Goal: Task Accomplishment & Management: Manage account settings

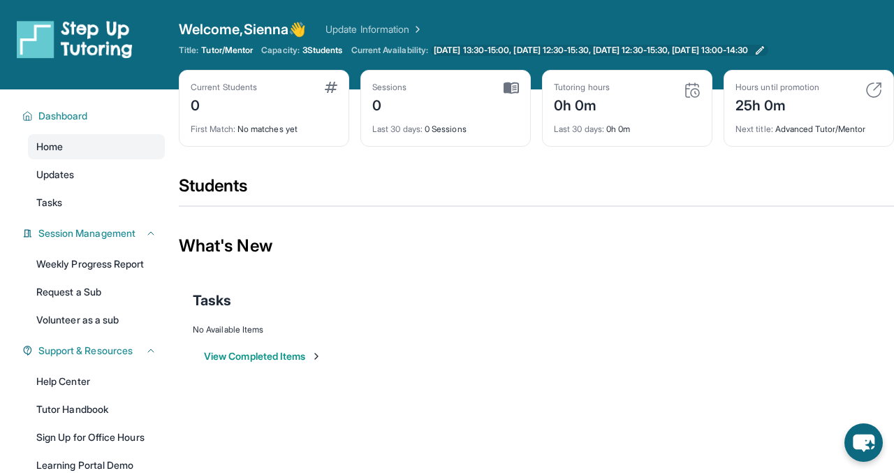
click at [459, 52] on span "[DATE] 13:30-15:00, [DATE] 12:30-15:30, [DATE] 12:30-15:30, [DATE] 13:00-14:30" at bounding box center [591, 50] width 314 height 11
click at [493, 48] on span "Monday 13:30-18:00, Tuesday 12:30-18:00, Wednesday 13:00-14:00, Thursday 12:30-…" at bounding box center [632, 50] width 397 height 11
